Goal: Task Accomplishment & Management: Manage account settings

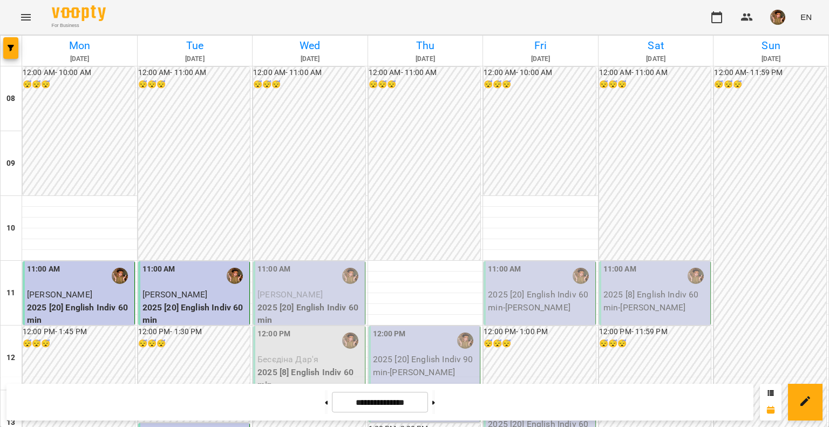
scroll to position [594, 0]
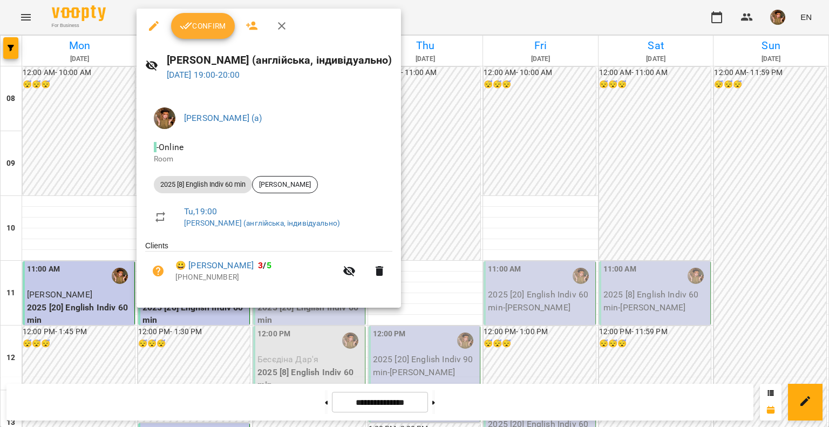
click at [191, 32] on icon "button" at bounding box center [186, 25] width 13 height 13
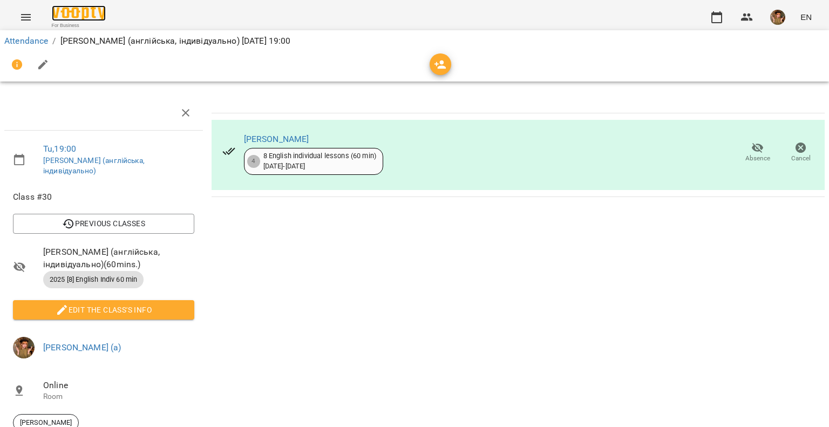
click at [82, 11] on img at bounding box center [79, 13] width 54 height 16
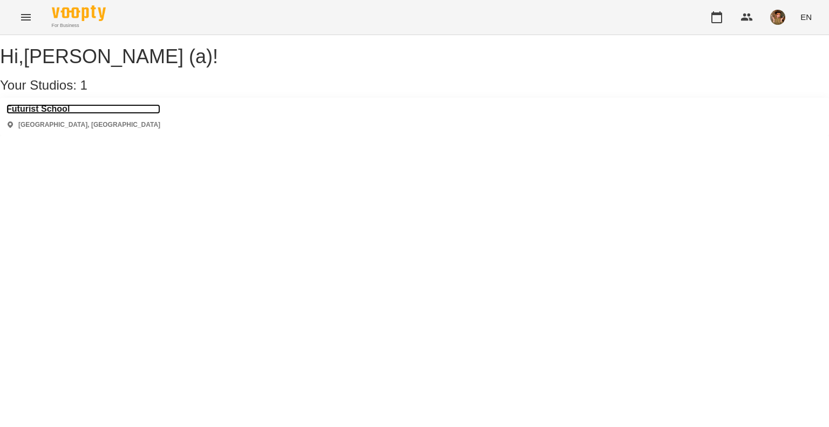
click at [35, 114] on h3 "Futurist School" at bounding box center [83, 109] width 154 height 10
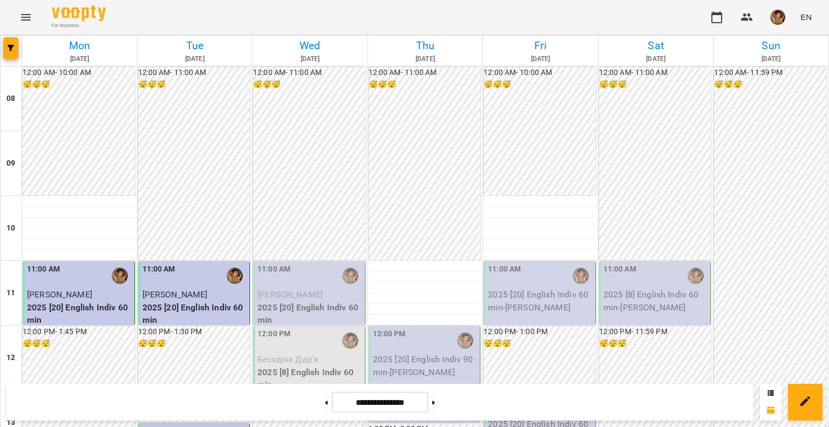
scroll to position [659, 0]
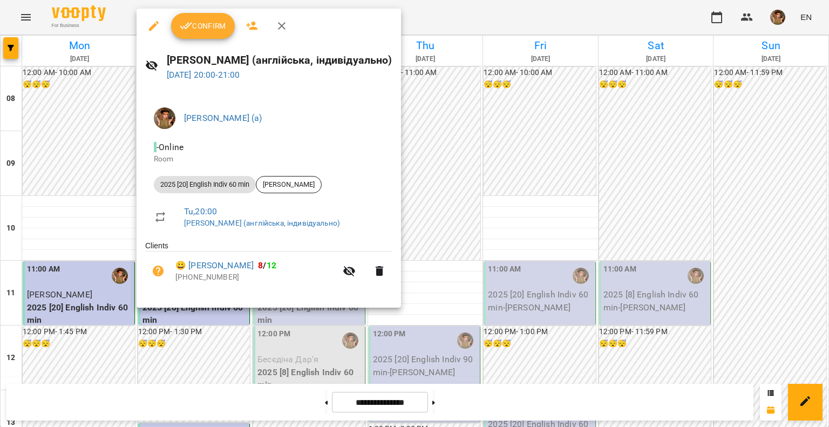
click at [192, 21] on span "Confirm" at bounding box center [203, 25] width 46 height 13
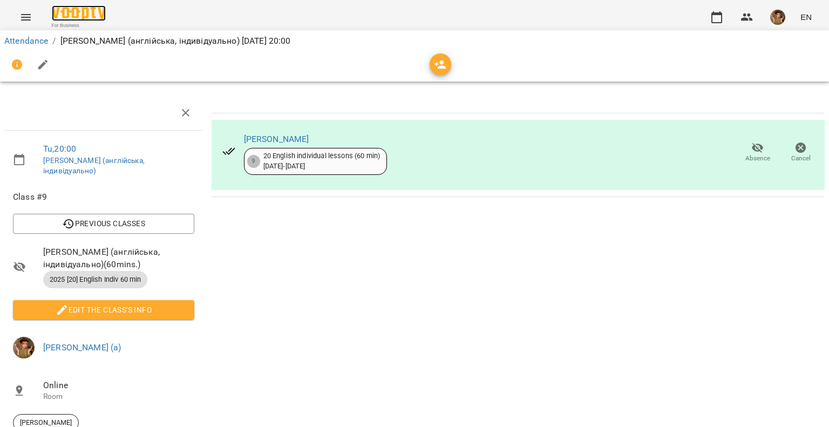
click at [81, 15] on img at bounding box center [79, 13] width 54 height 16
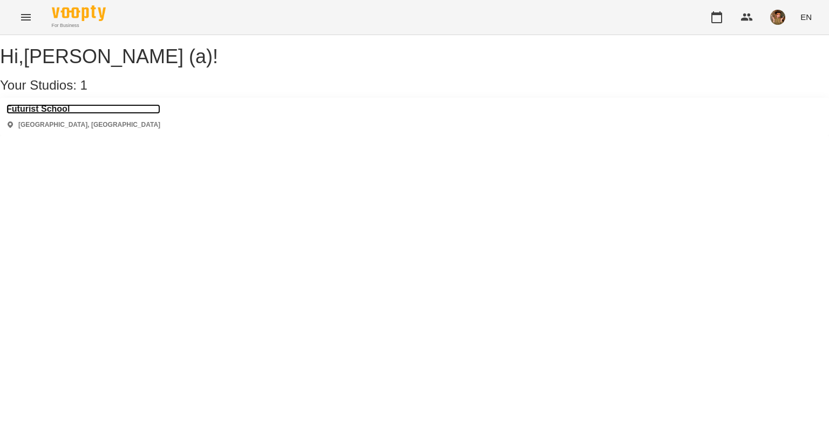
click at [58, 114] on h3 "Futurist School" at bounding box center [83, 109] width 154 height 10
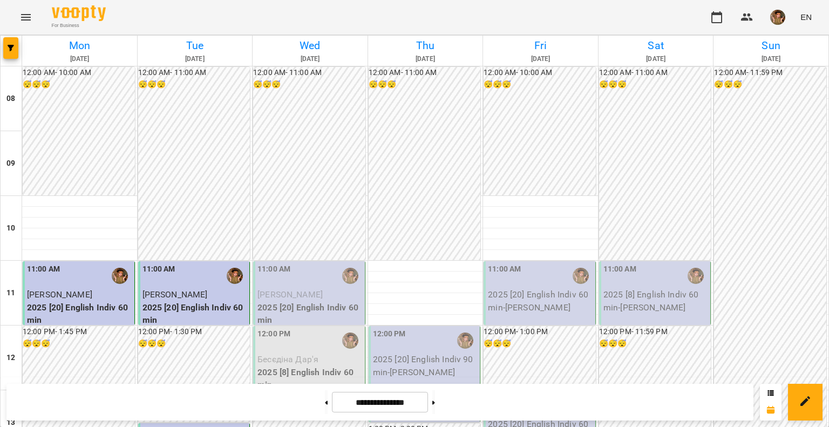
scroll to position [540, 0]
click at [776, 20] on img "button" at bounding box center [777, 17] width 15 height 15
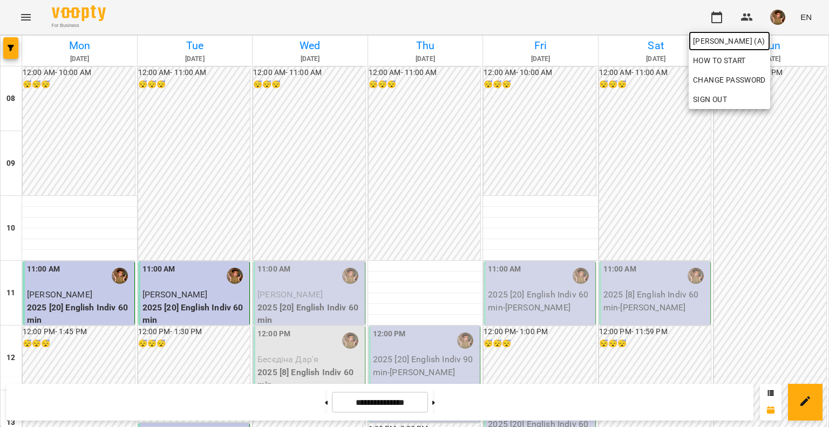
click at [756, 47] on link "[PERSON_NAME] (а)" at bounding box center [729, 40] width 81 height 19
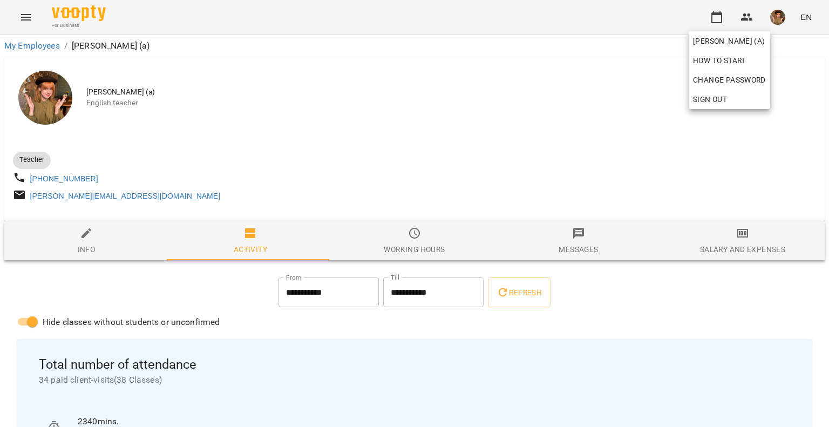
click at [77, 16] on div at bounding box center [414, 213] width 829 height 427
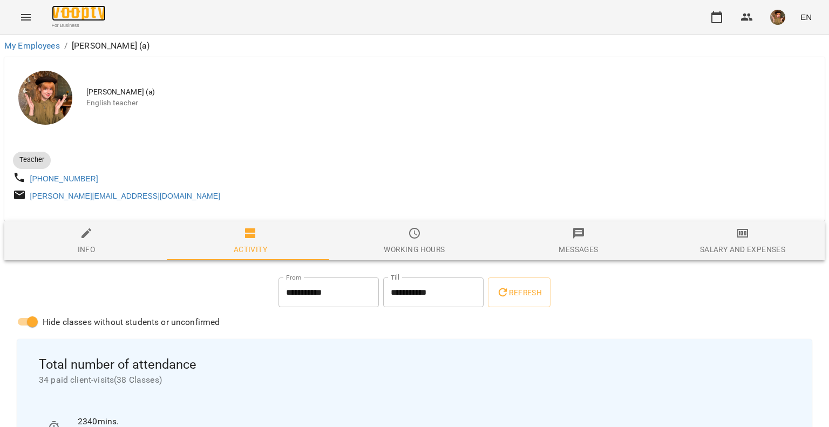
click at [84, 15] on img at bounding box center [79, 13] width 54 height 16
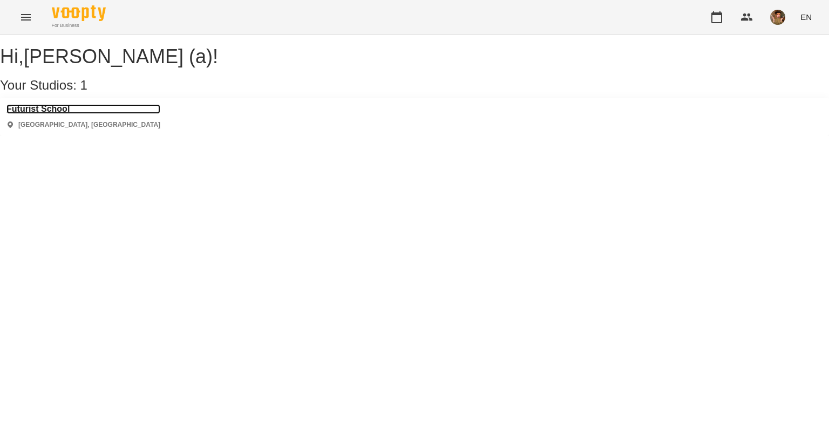
click at [47, 114] on h3 "Futurist School" at bounding box center [83, 109] width 154 height 10
